Goal: Find specific page/section: Find specific page/section

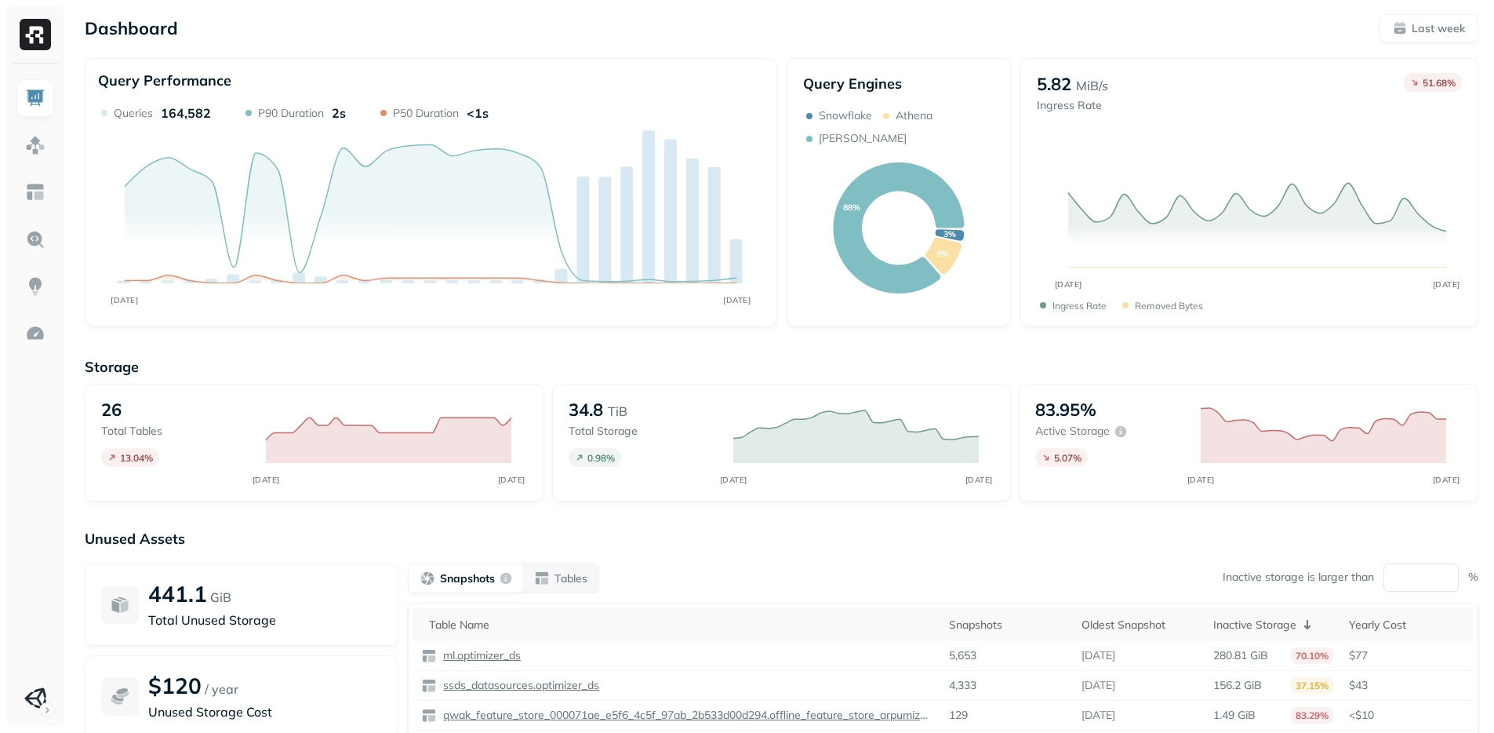
click at [955, 228] on text "3%" at bounding box center [949, 233] width 13 height 11
click at [35, 139] on img at bounding box center [35, 145] width 20 height 20
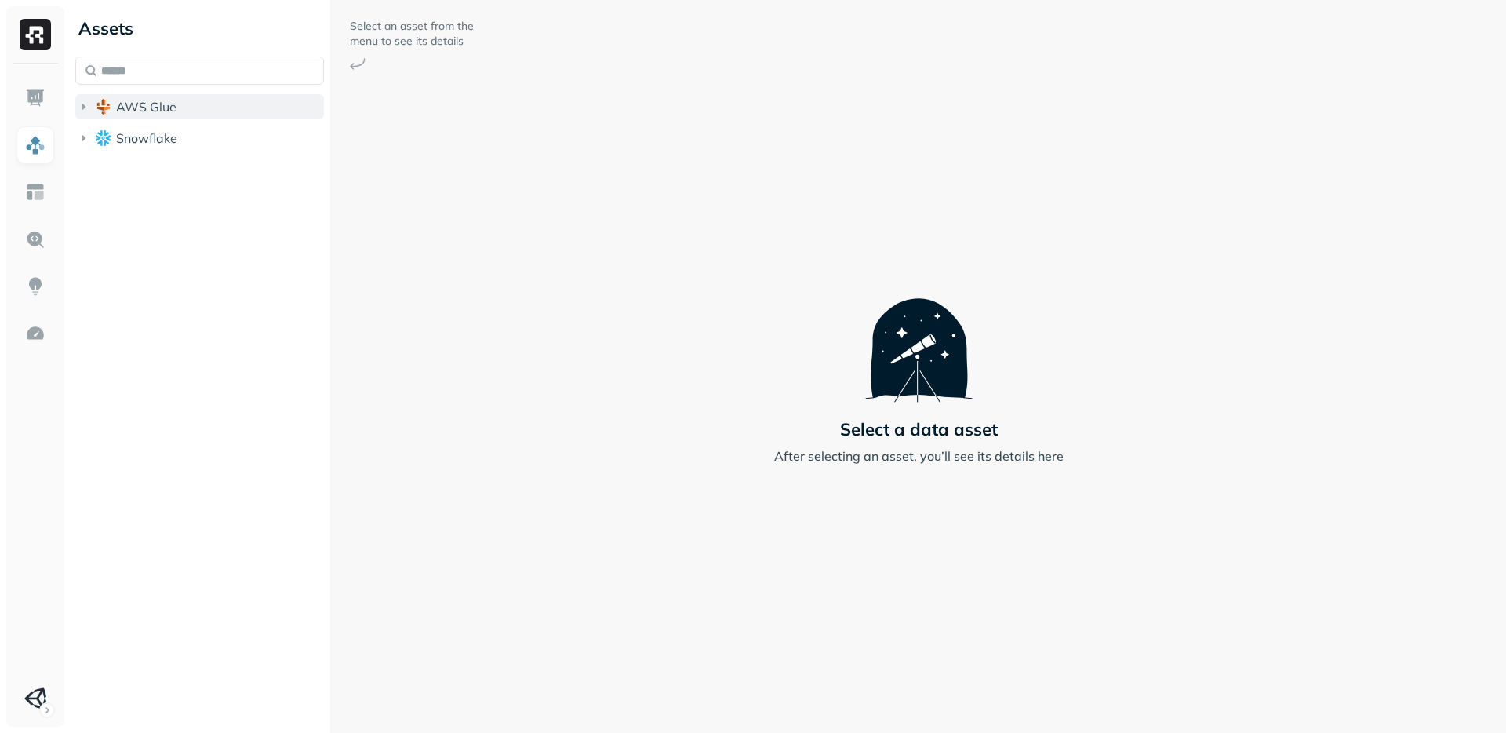
click at [123, 104] on span "AWS Glue" at bounding box center [146, 107] width 60 height 16
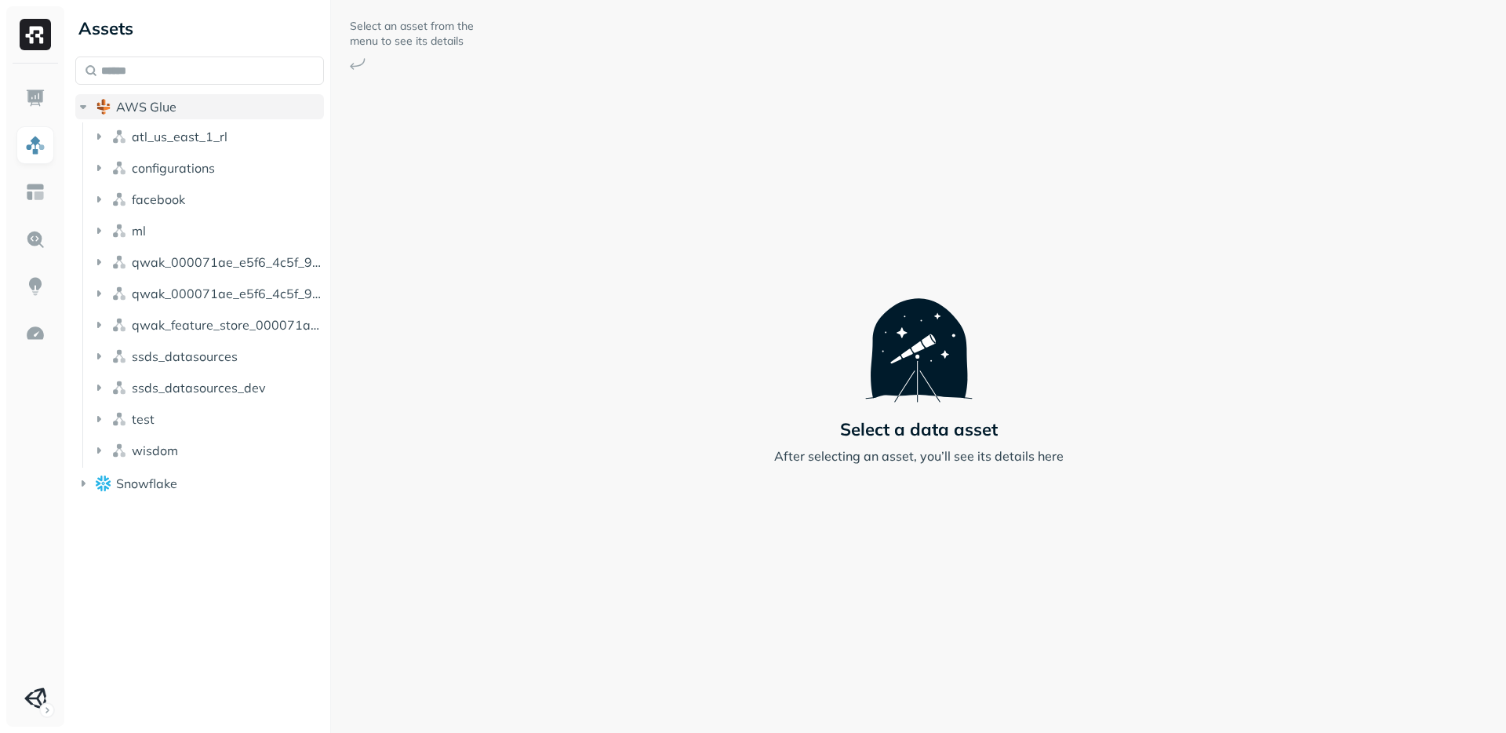
click at [90, 106] on button "AWS Glue" at bounding box center [199, 106] width 249 height 25
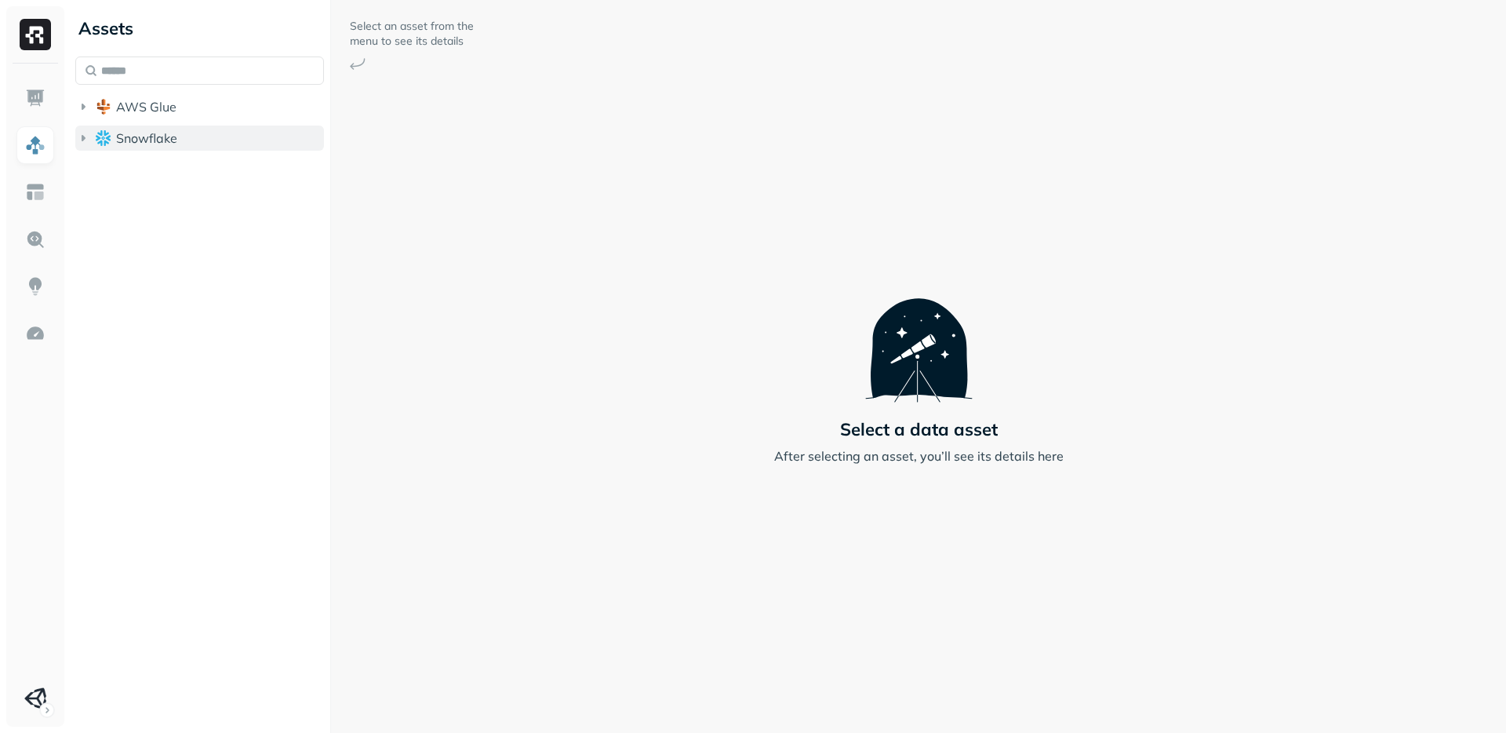
click at [144, 131] on span "Snowflake" at bounding box center [146, 138] width 61 height 16
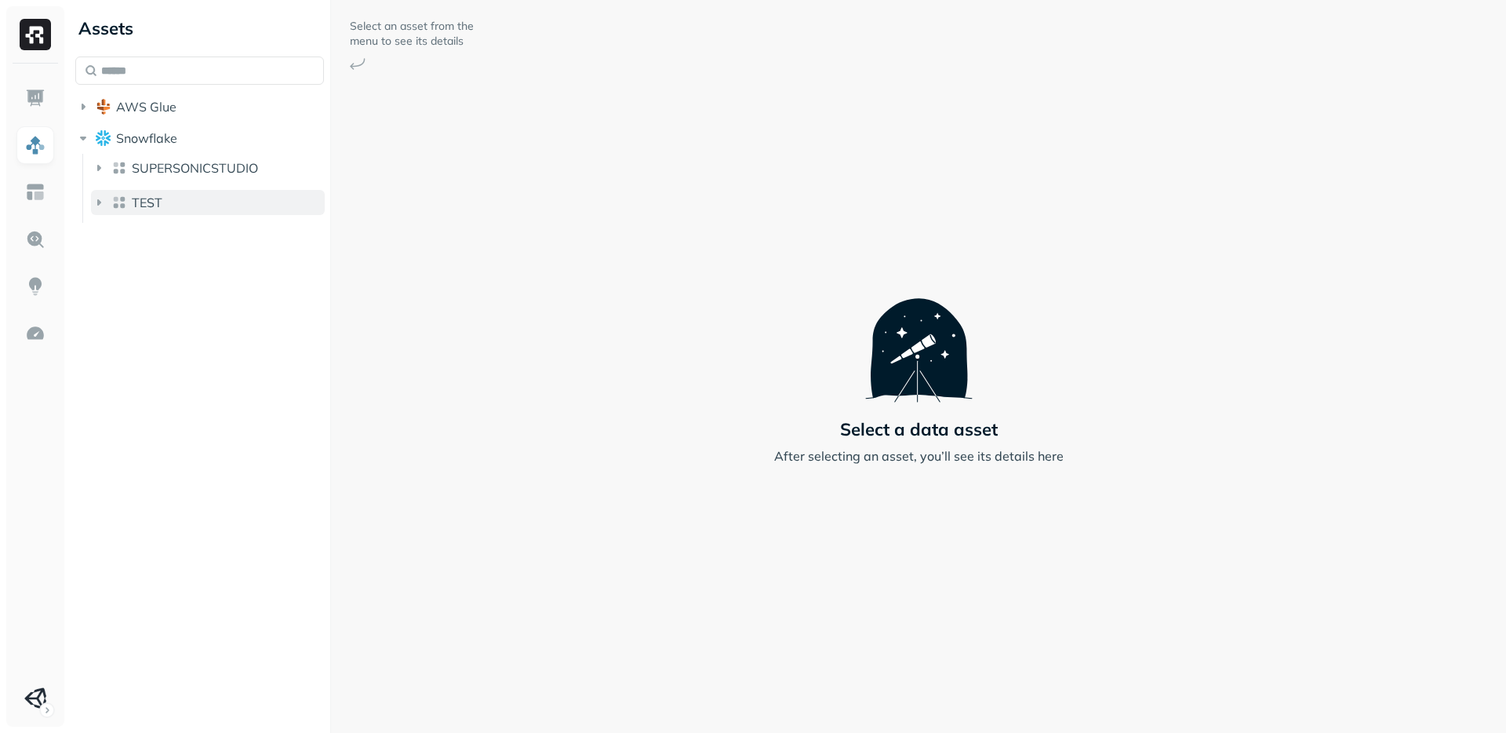
click at [99, 195] on icon "button" at bounding box center [99, 203] width 16 height 16
click at [107, 229] on icon "button" at bounding box center [115, 235] width 16 height 16
click at [125, 259] on icon "button" at bounding box center [130, 265] width 16 height 16
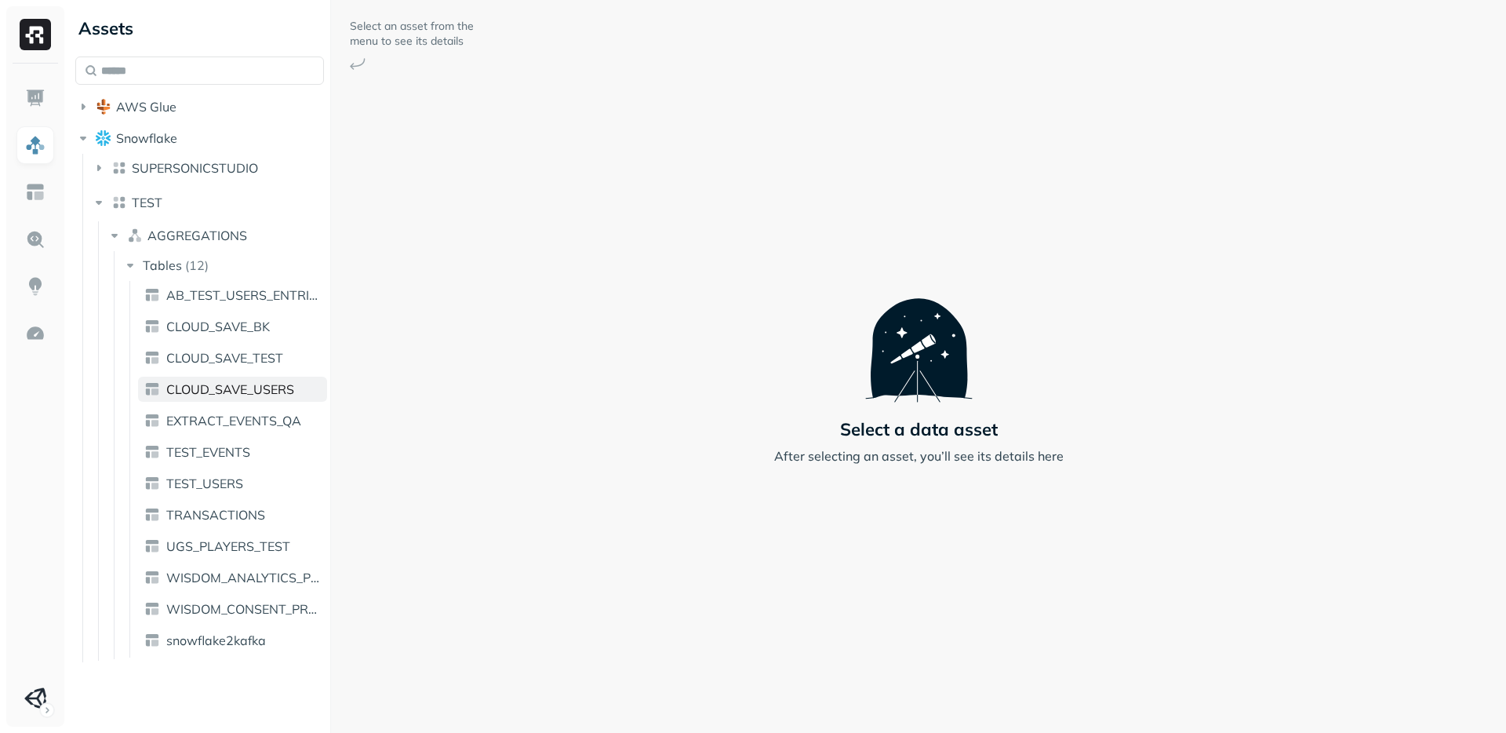
click at [209, 395] on span "CLOUD_SAVE_USERS" at bounding box center [230, 389] width 128 height 16
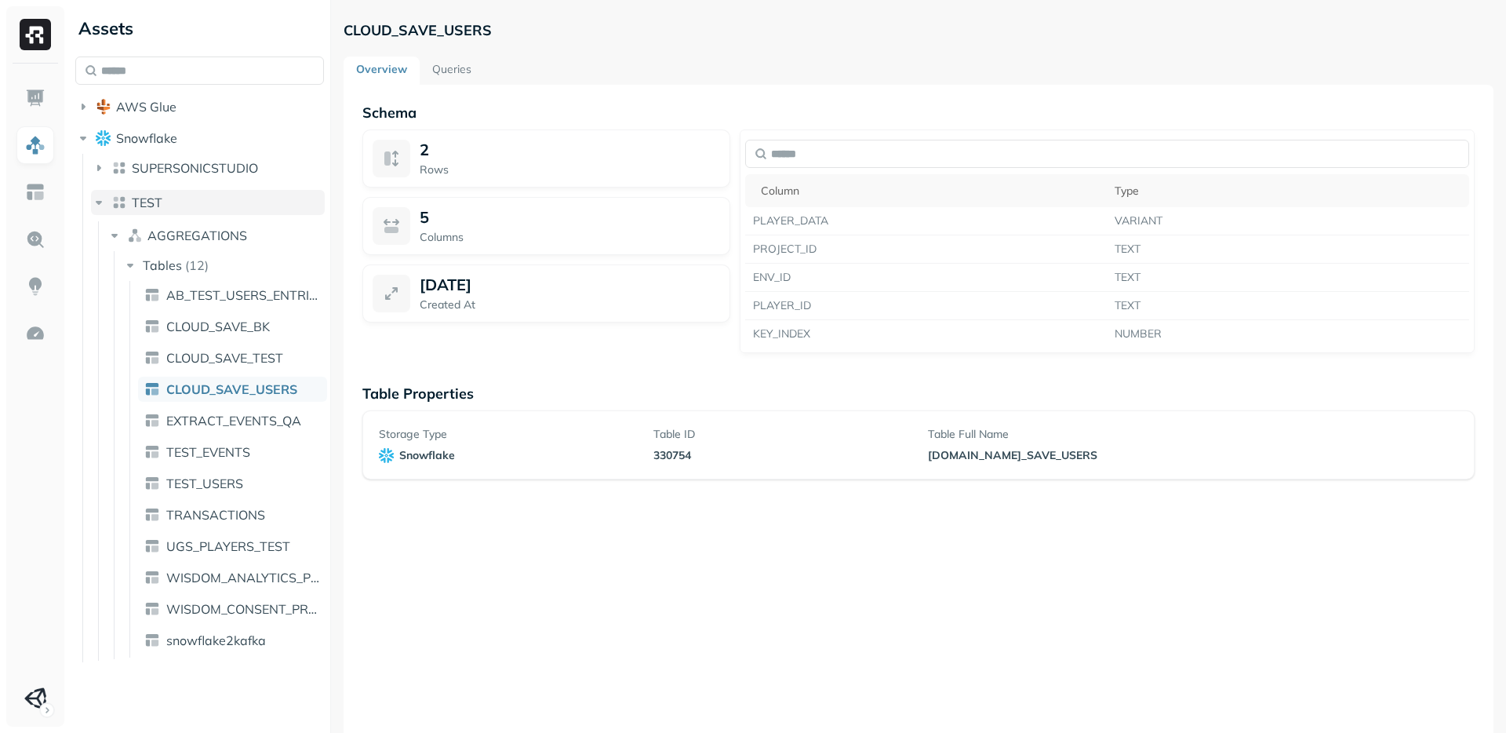
click at [96, 205] on icon "button" at bounding box center [99, 203] width 16 height 16
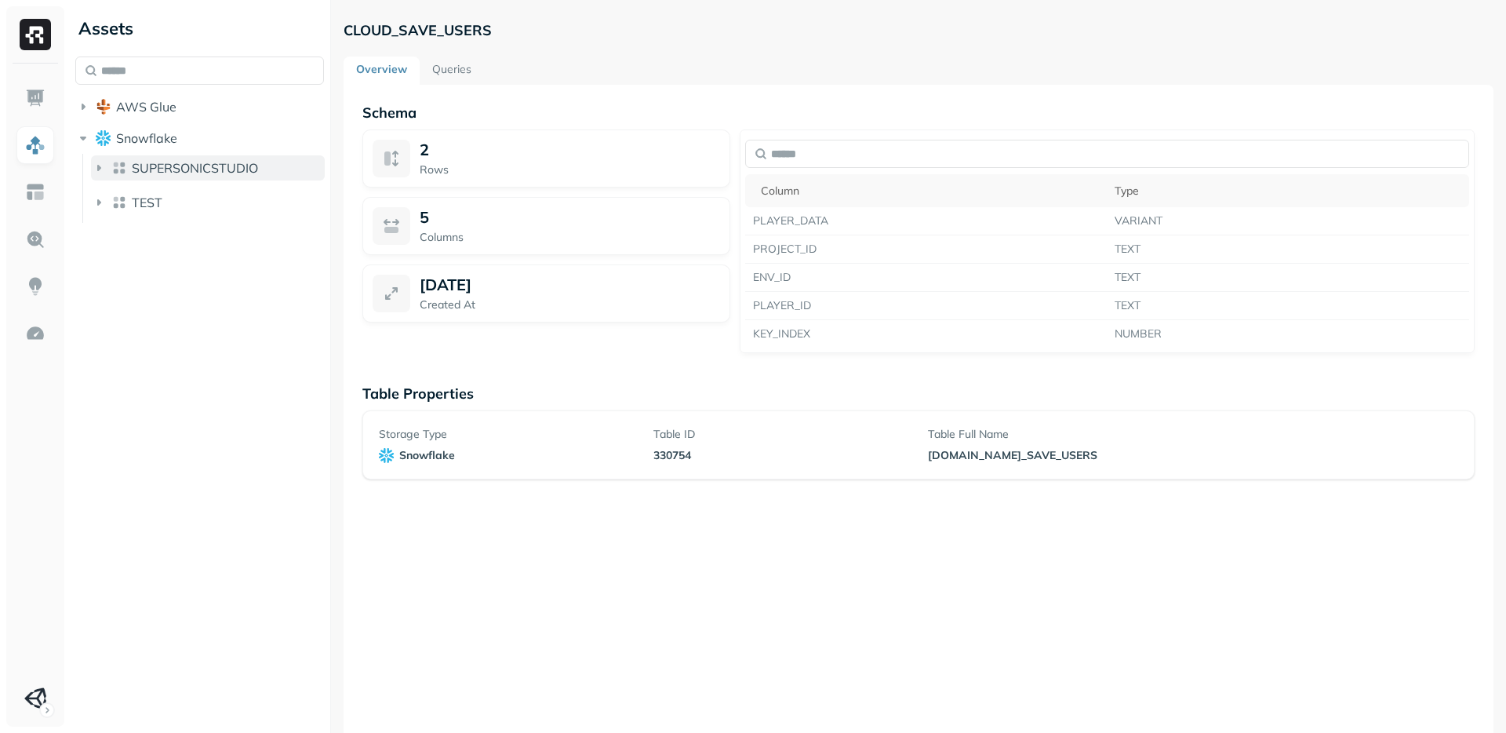
click at [95, 173] on icon "button" at bounding box center [99, 168] width 16 height 16
click at [143, 202] on button "AGGREGATIONS" at bounding box center [216, 200] width 219 height 25
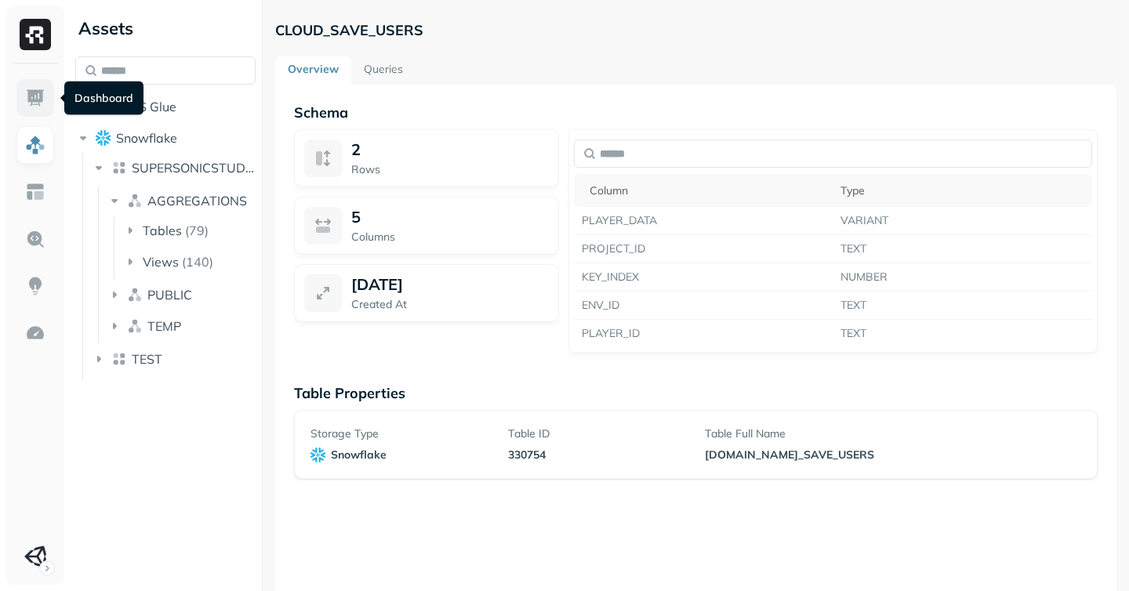
click at [27, 102] on img at bounding box center [35, 98] width 20 height 20
